Goal: Find specific page/section: Find specific page/section

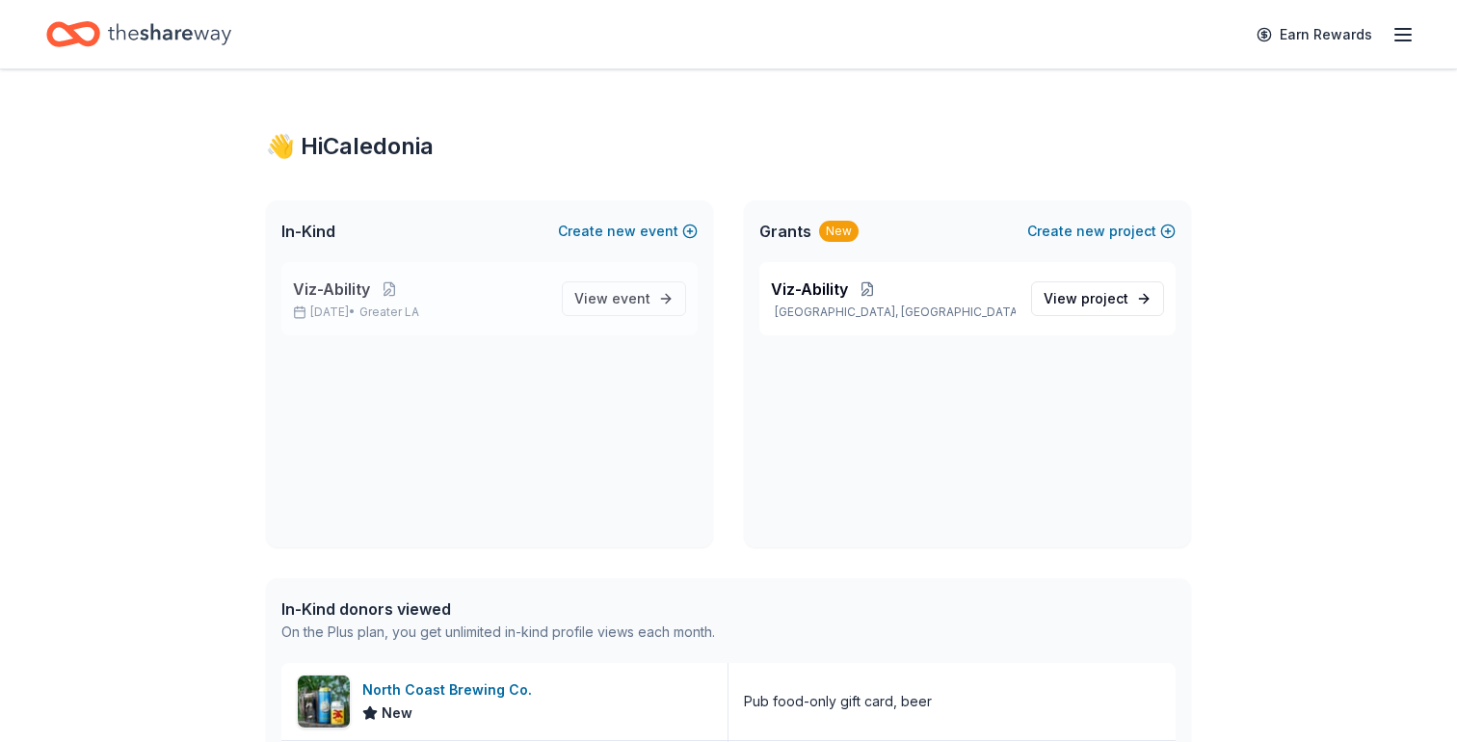
click at [341, 300] on span "Viz-Ability" at bounding box center [331, 288] width 77 height 23
click at [388, 282] on button at bounding box center [389, 288] width 39 height 15
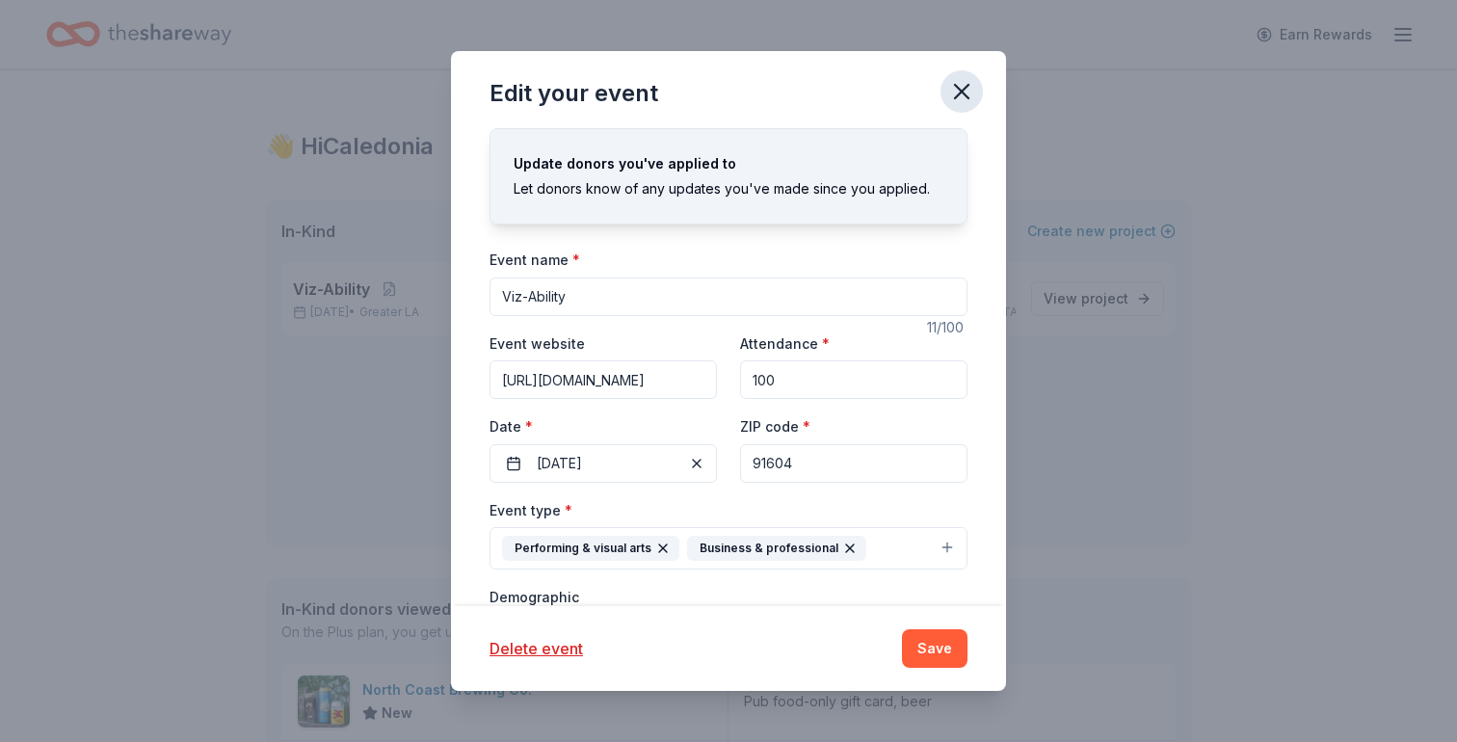
click at [969, 89] on icon "button" at bounding box center [961, 91] width 27 height 27
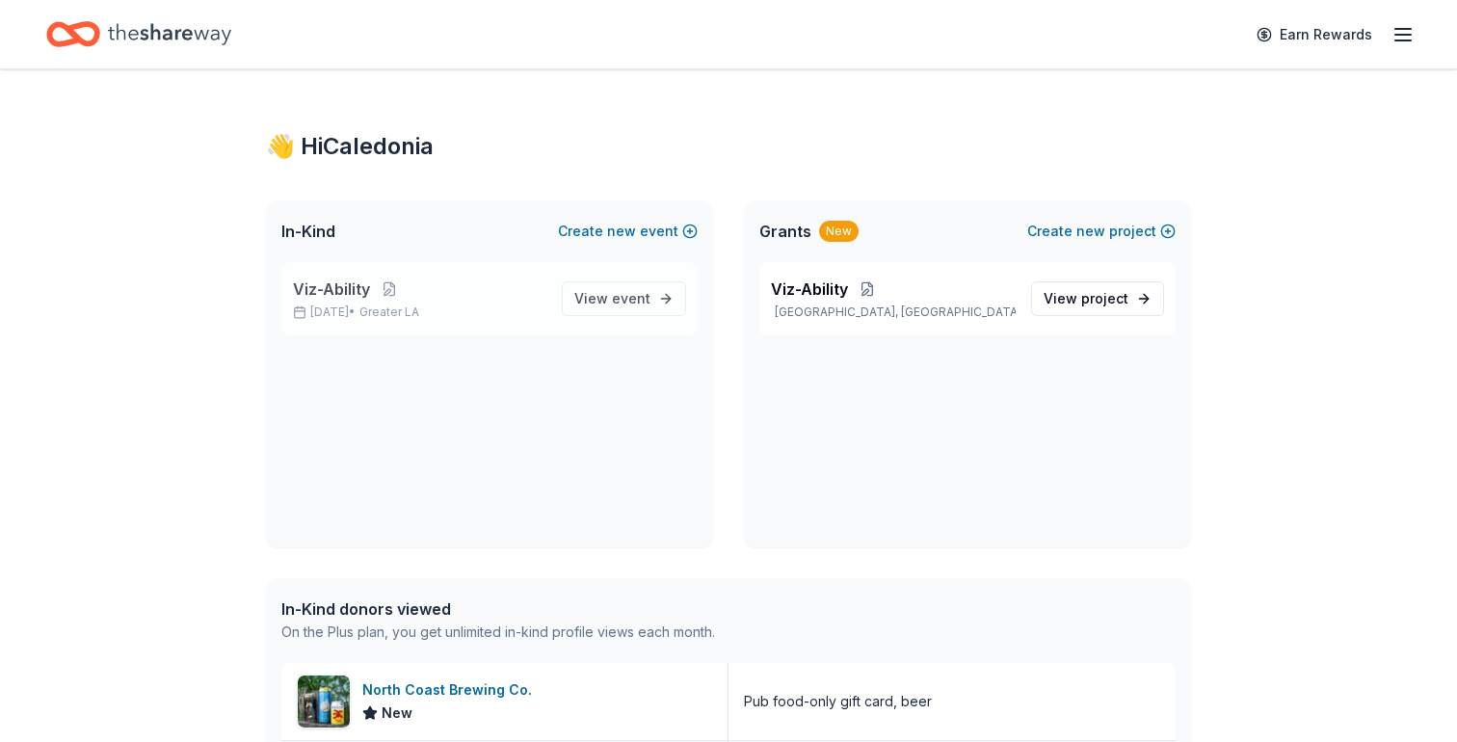
click at [310, 308] on p "Oct 22, 2025 • Greater LA" at bounding box center [419, 311] width 253 height 15
click at [633, 309] on span "View event" at bounding box center [612, 298] width 76 height 23
click at [619, 308] on span "View event" at bounding box center [612, 298] width 76 height 23
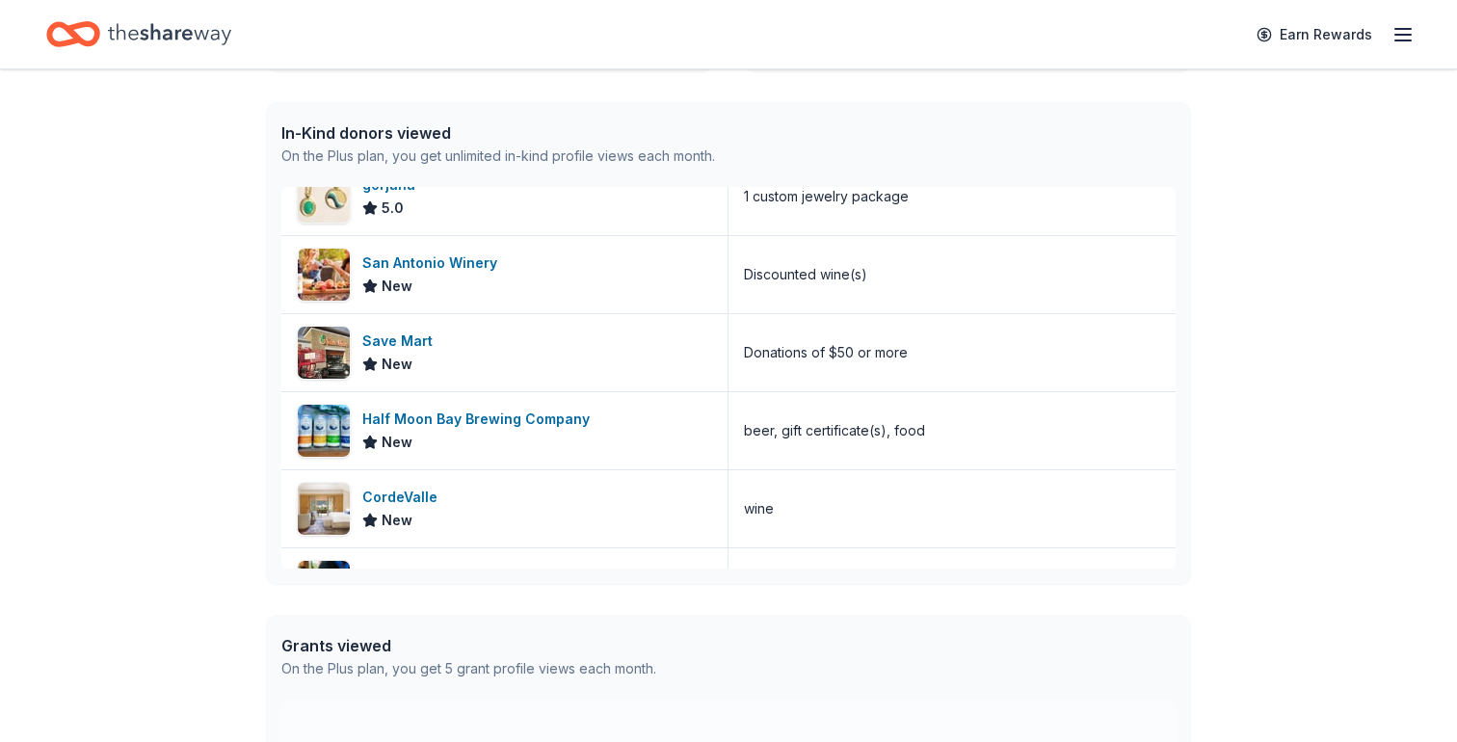
scroll to position [426, 0]
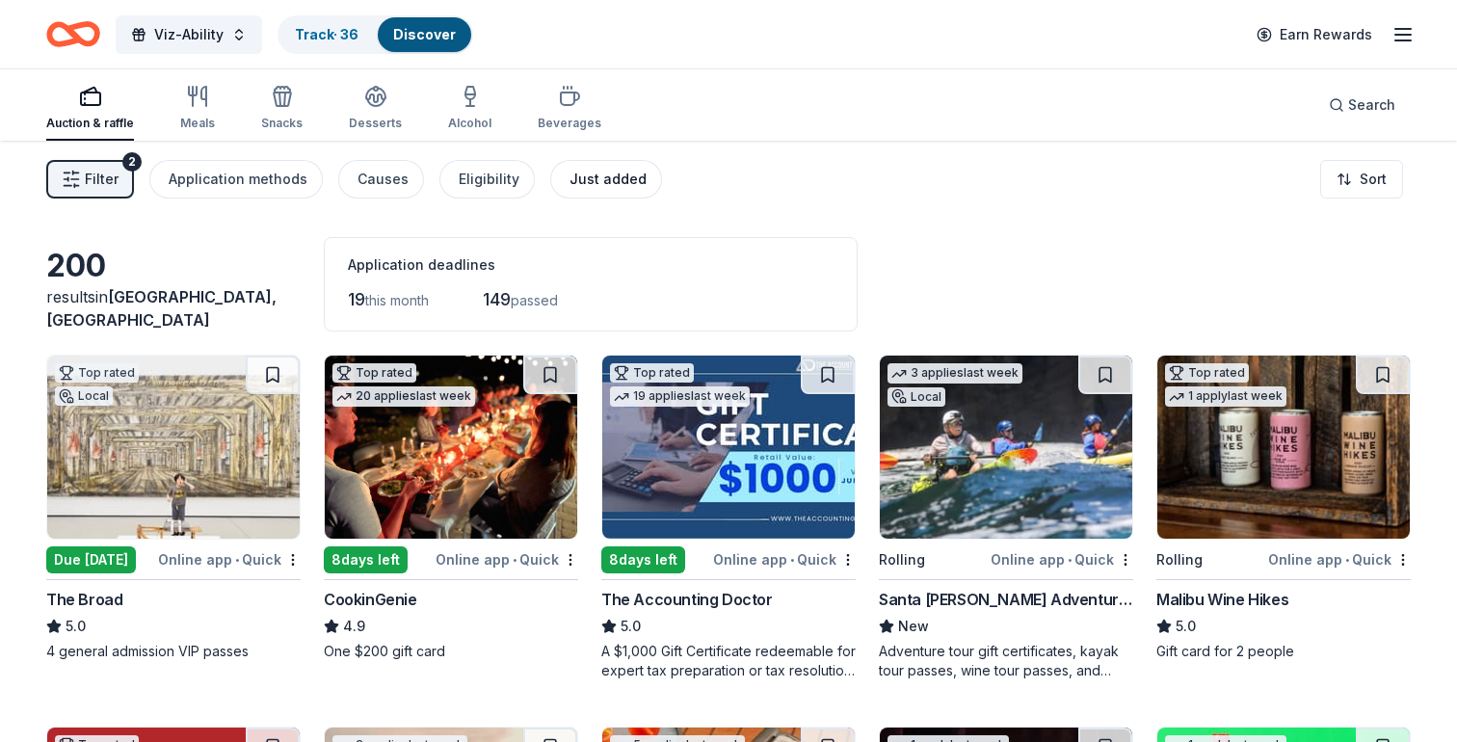
click at [571, 172] on div "Just added" at bounding box center [607, 179] width 77 height 23
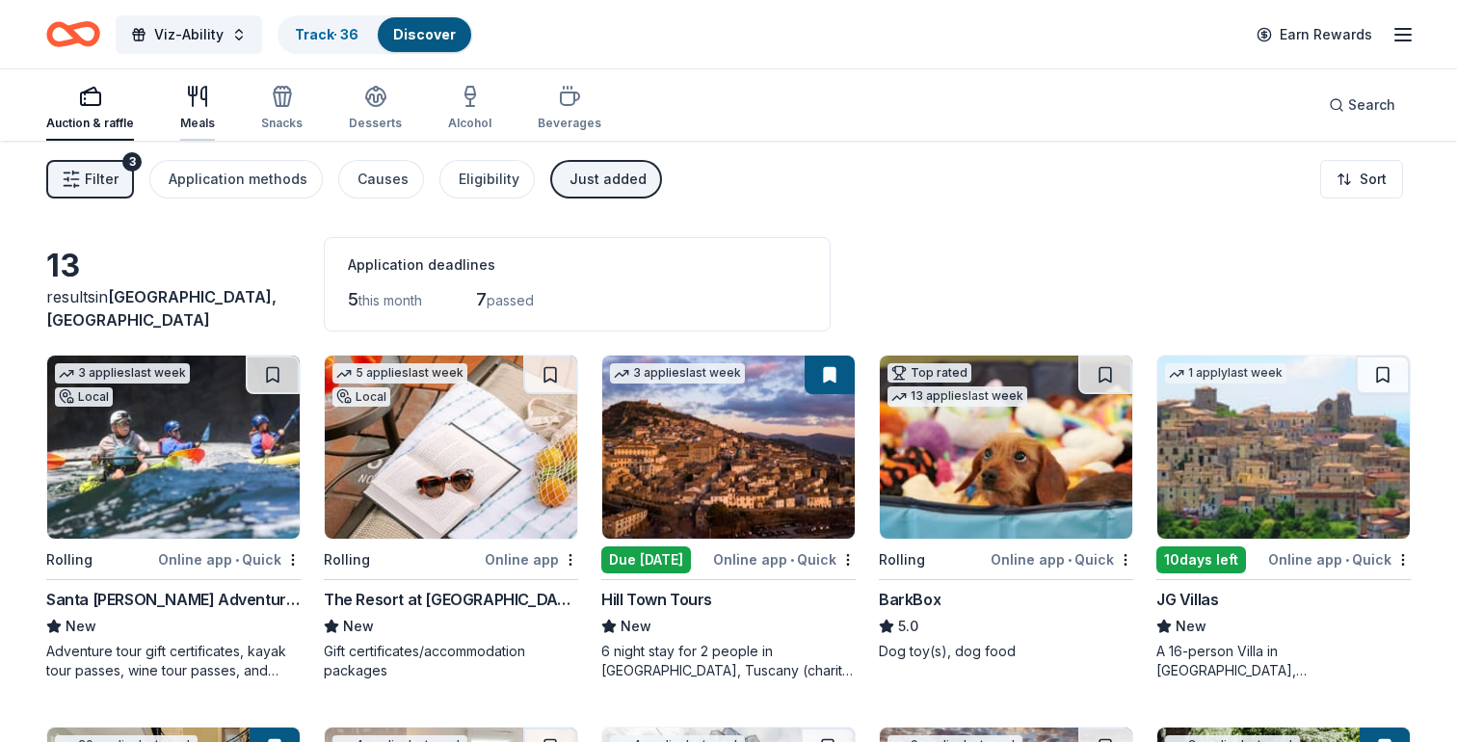
click at [197, 108] on div "Meals" at bounding box center [197, 108] width 35 height 46
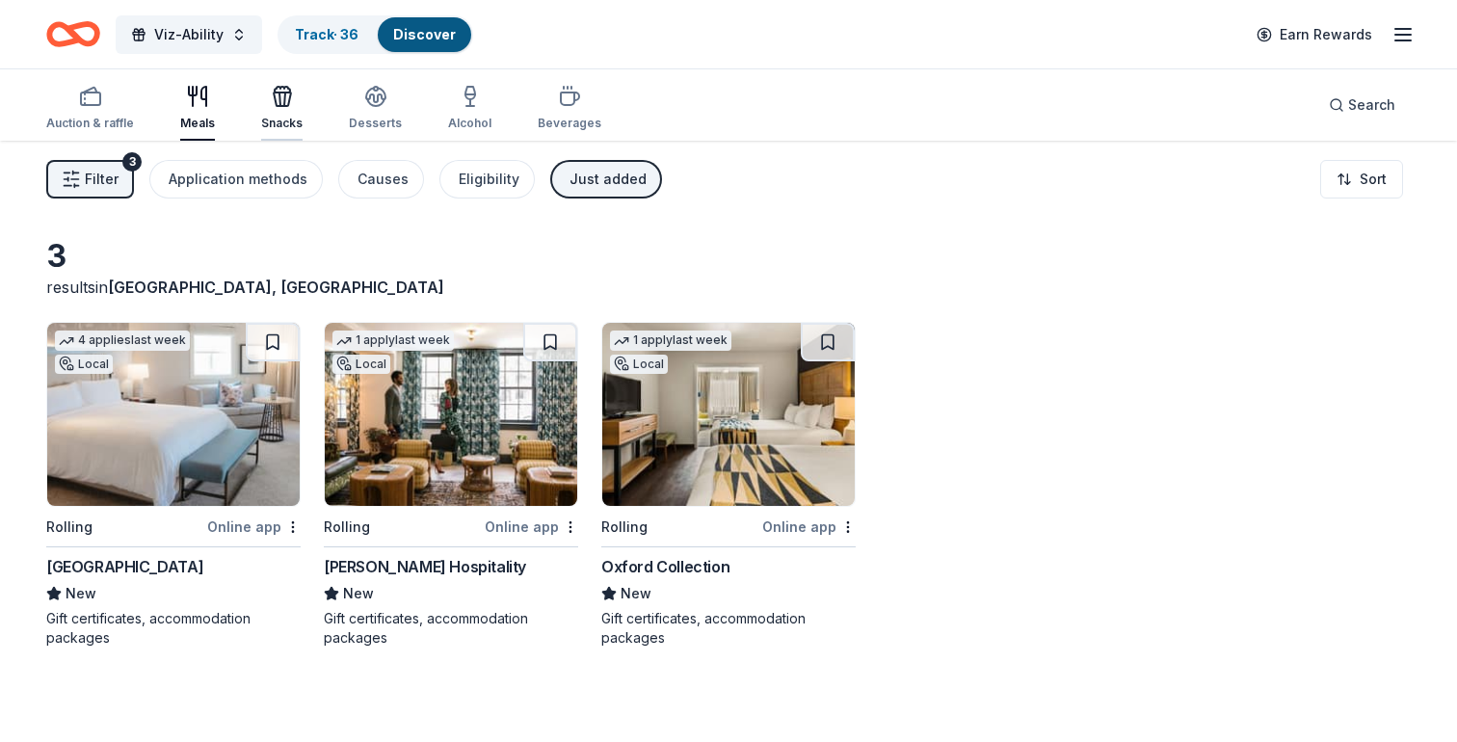
click at [271, 86] on icon "button" at bounding box center [282, 96] width 23 height 23
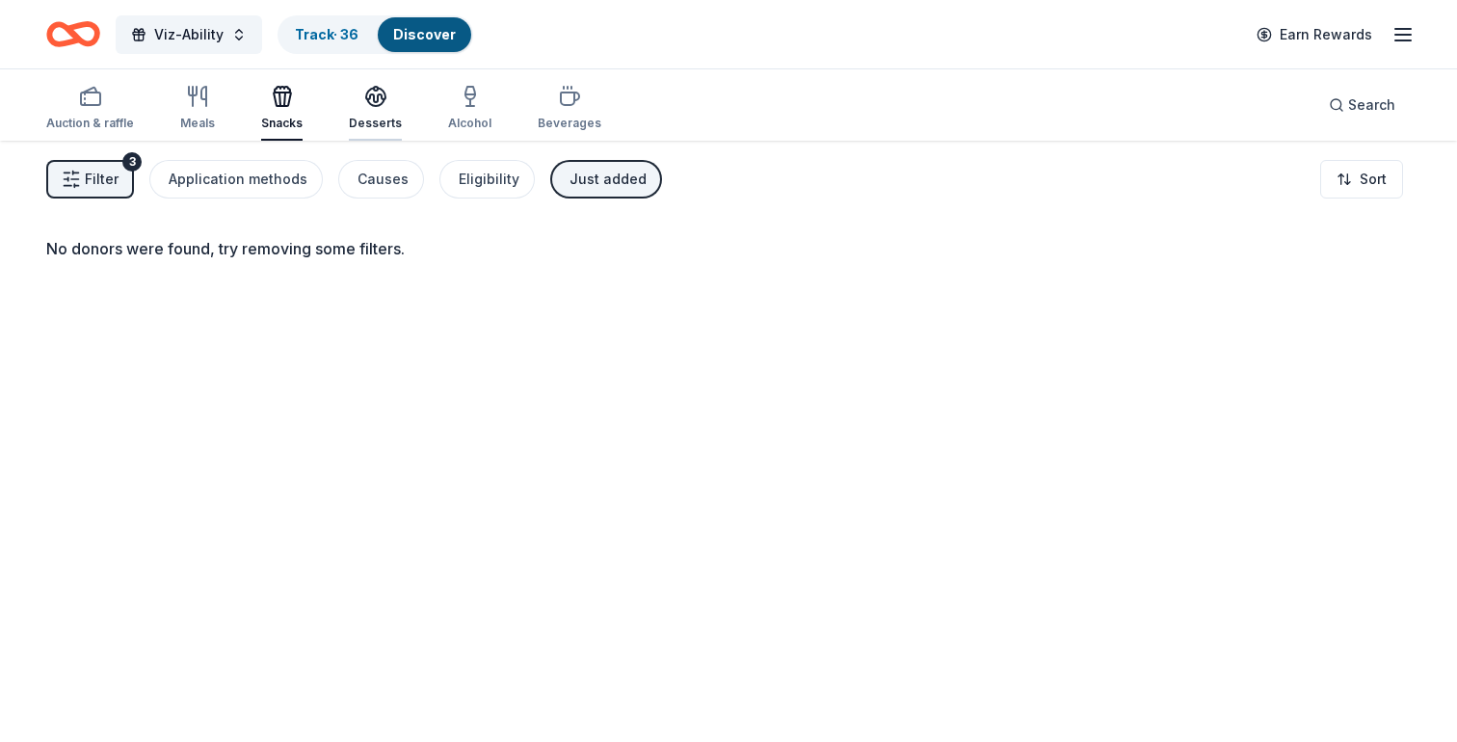
click at [369, 98] on icon "button" at bounding box center [375, 95] width 19 height 14
click at [466, 106] on icon "button" at bounding box center [470, 106] width 8 height 0
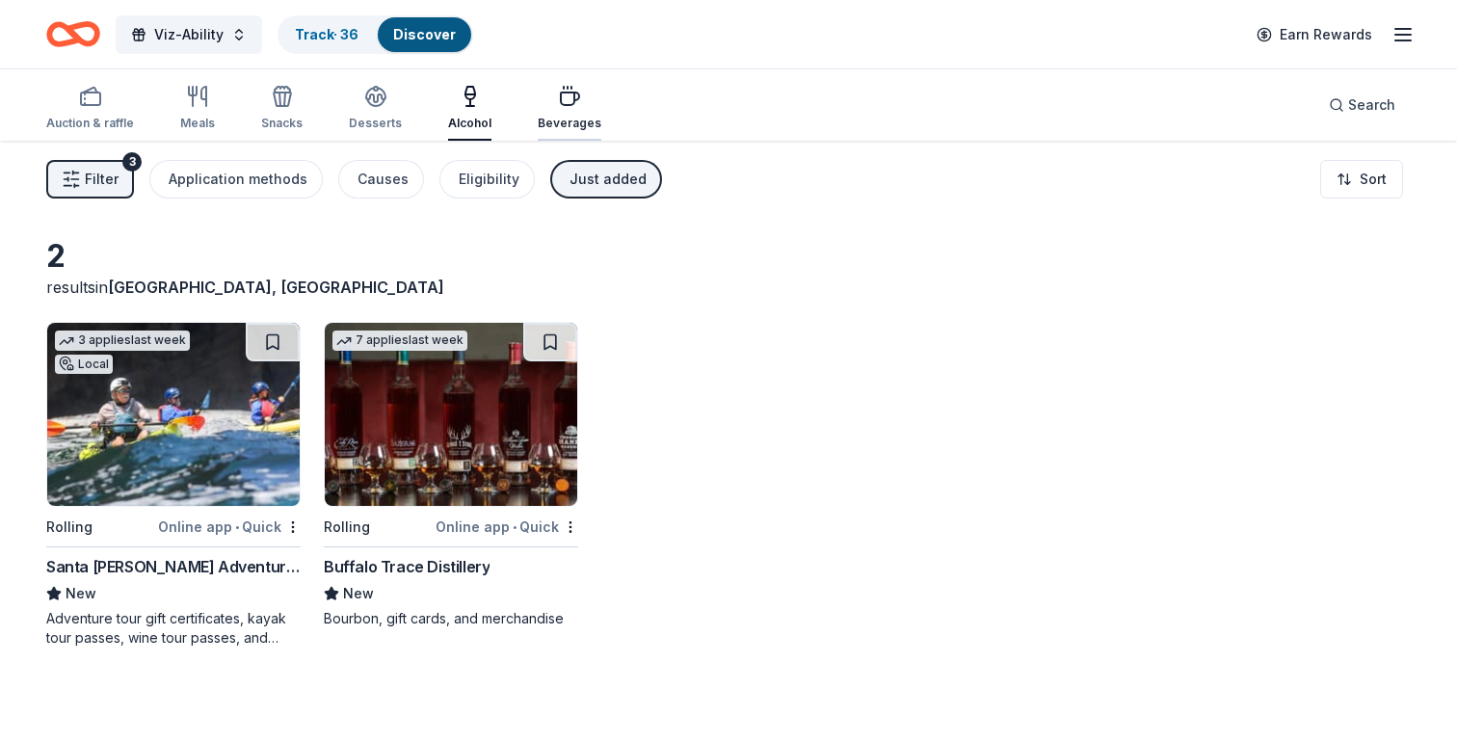
click at [561, 105] on icon "button" at bounding box center [570, 98] width 18 height 13
